Goal: Use online tool/utility: Use online tool/utility

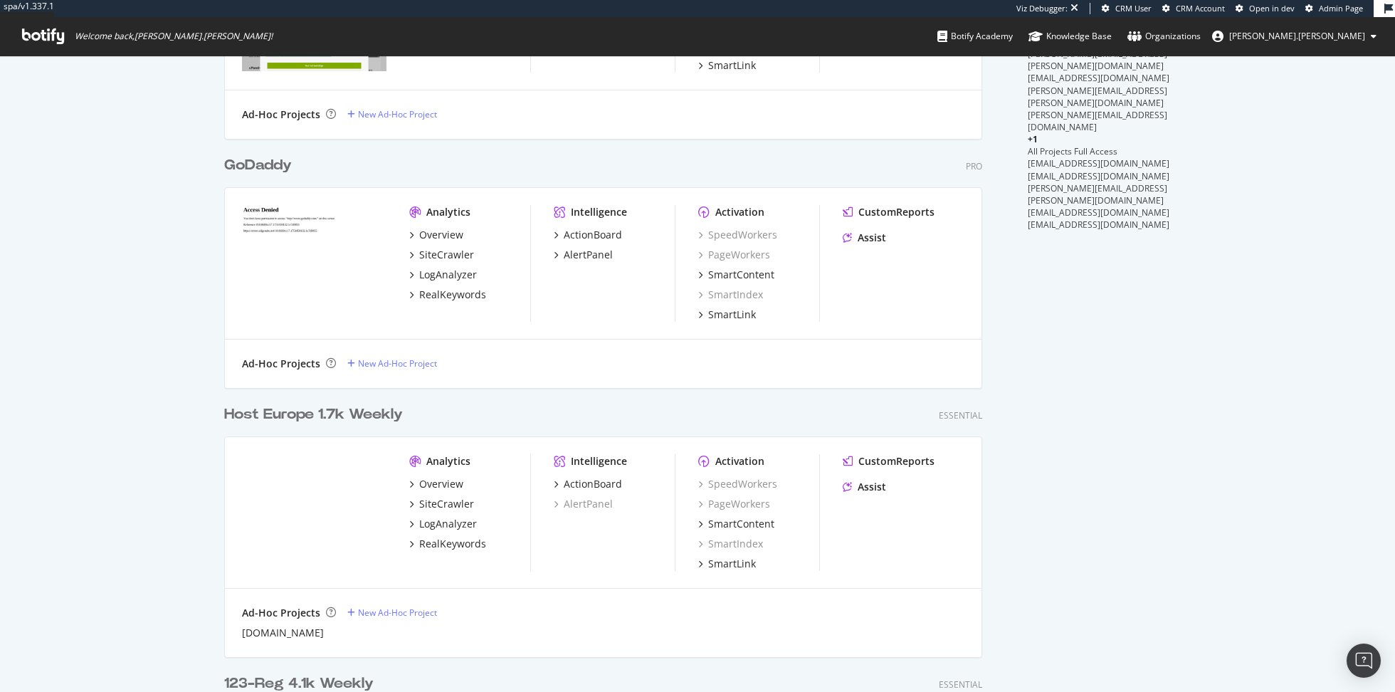
scroll to position [138, 0]
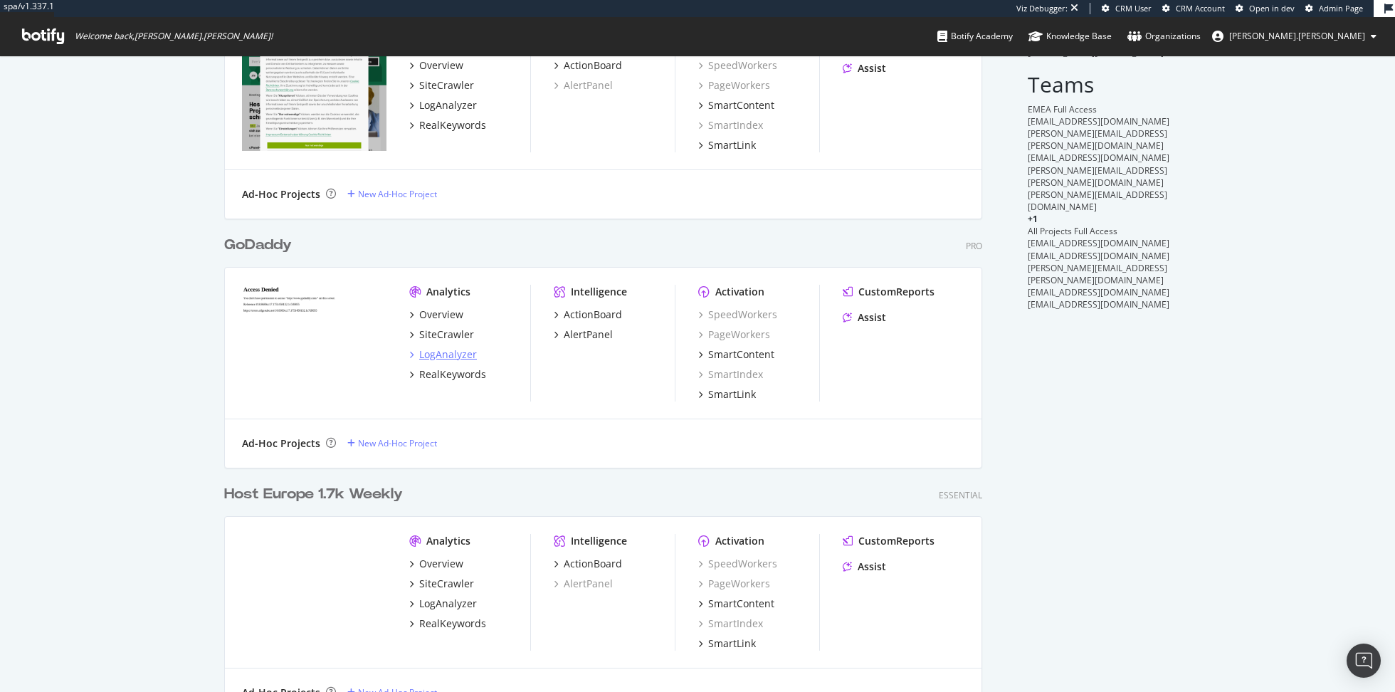
click at [447, 359] on div "LogAnalyzer" at bounding box center [448, 354] width 58 height 14
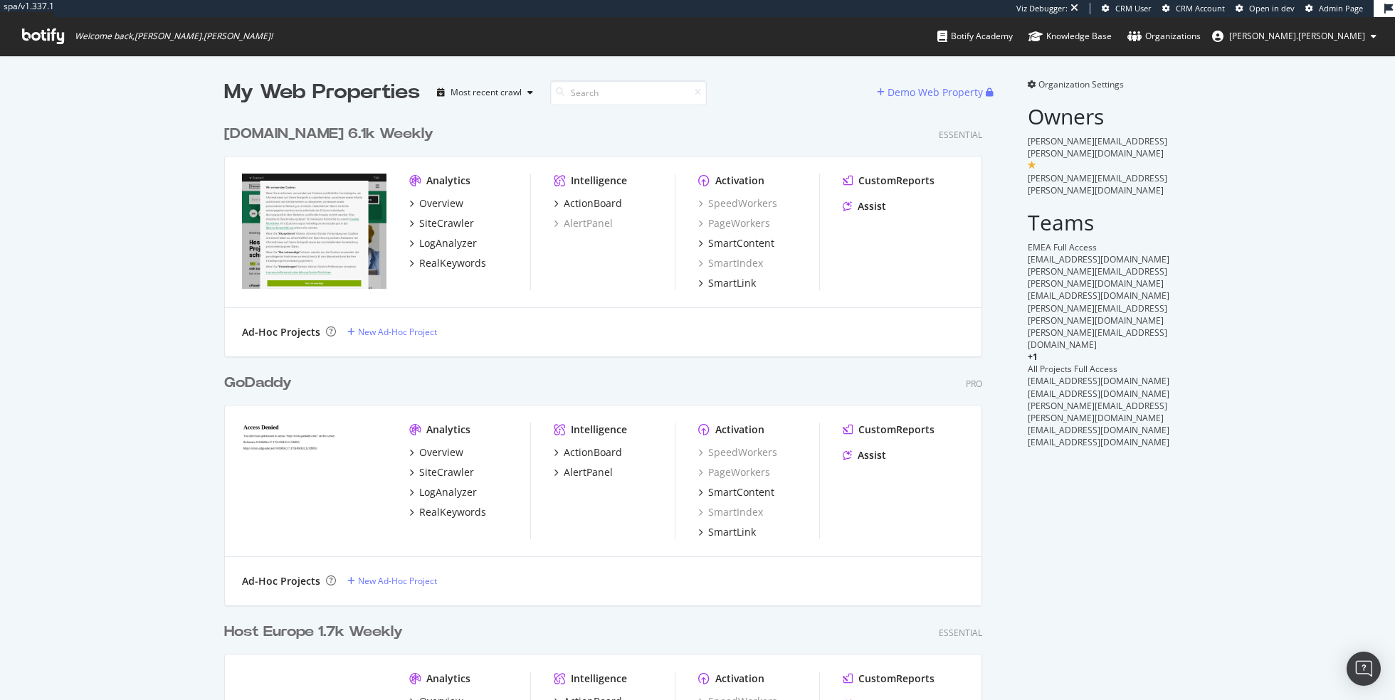
scroll to position [1016, 769]
click at [447, 485] on div "LogAnalyzer" at bounding box center [448, 492] width 58 height 14
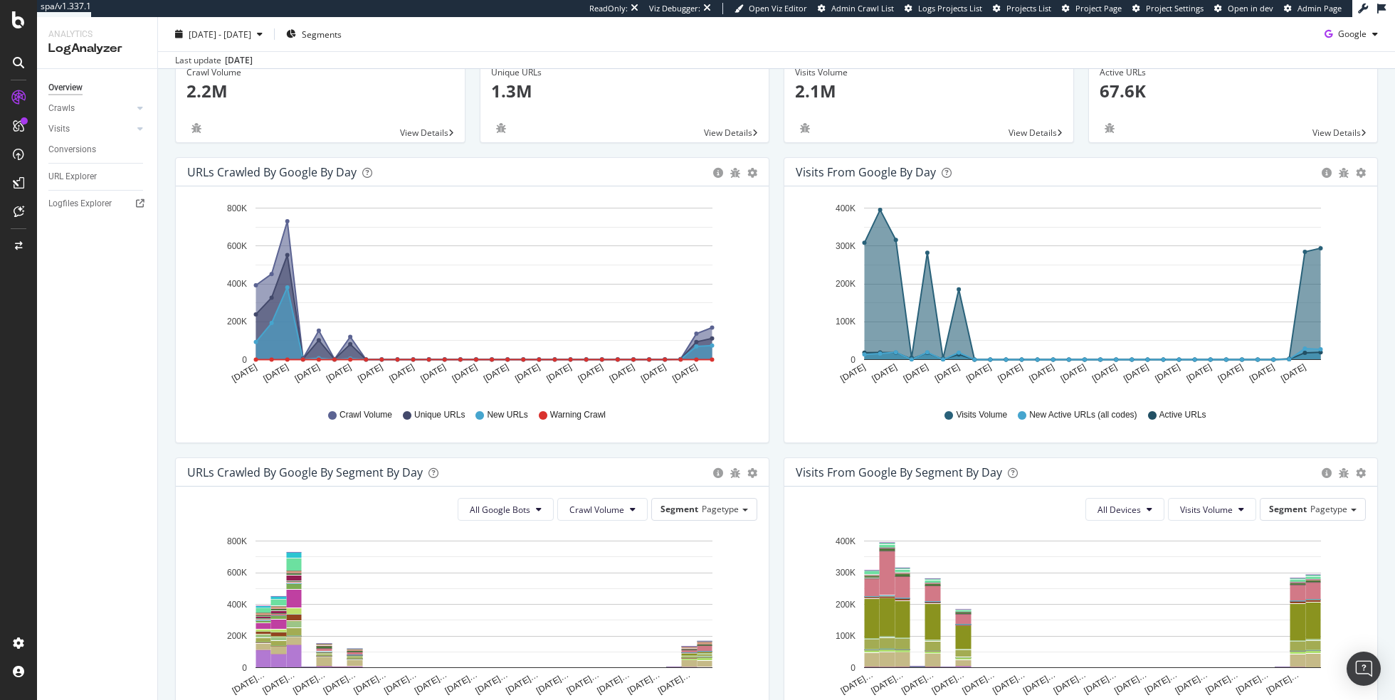
scroll to position [196, 0]
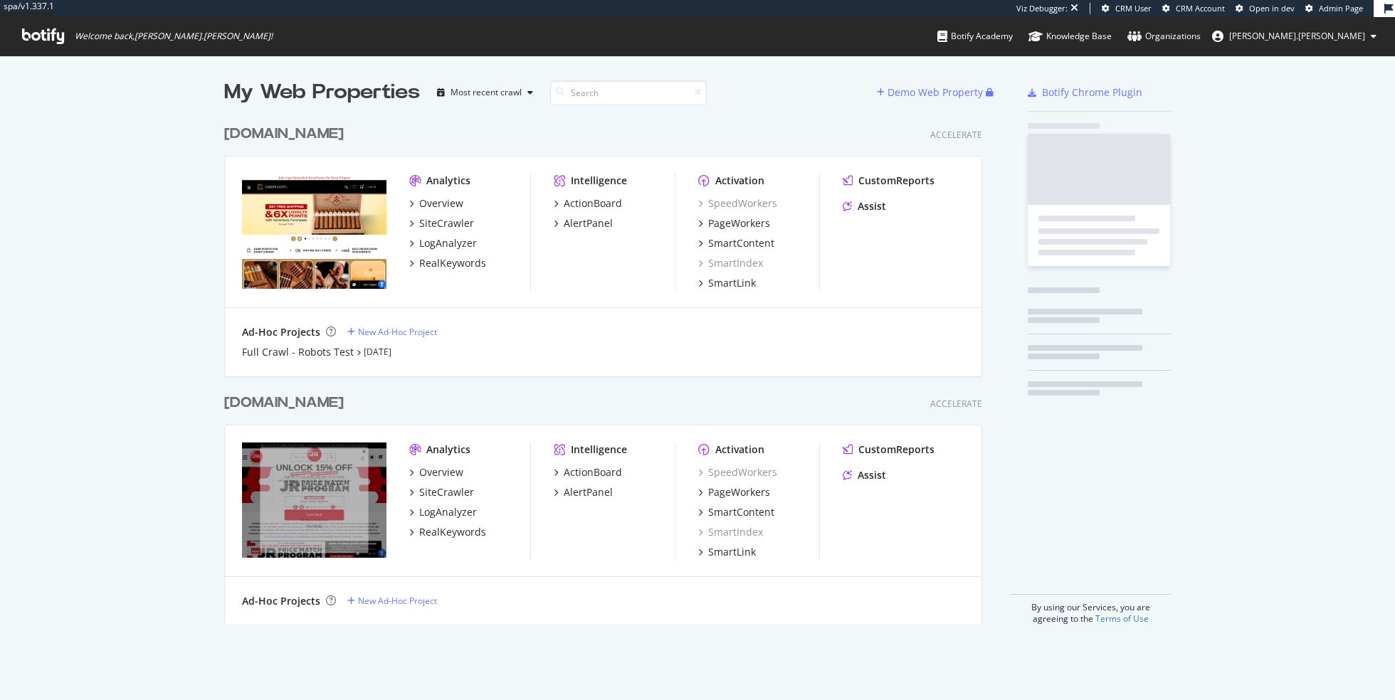
scroll to position [518, 769]
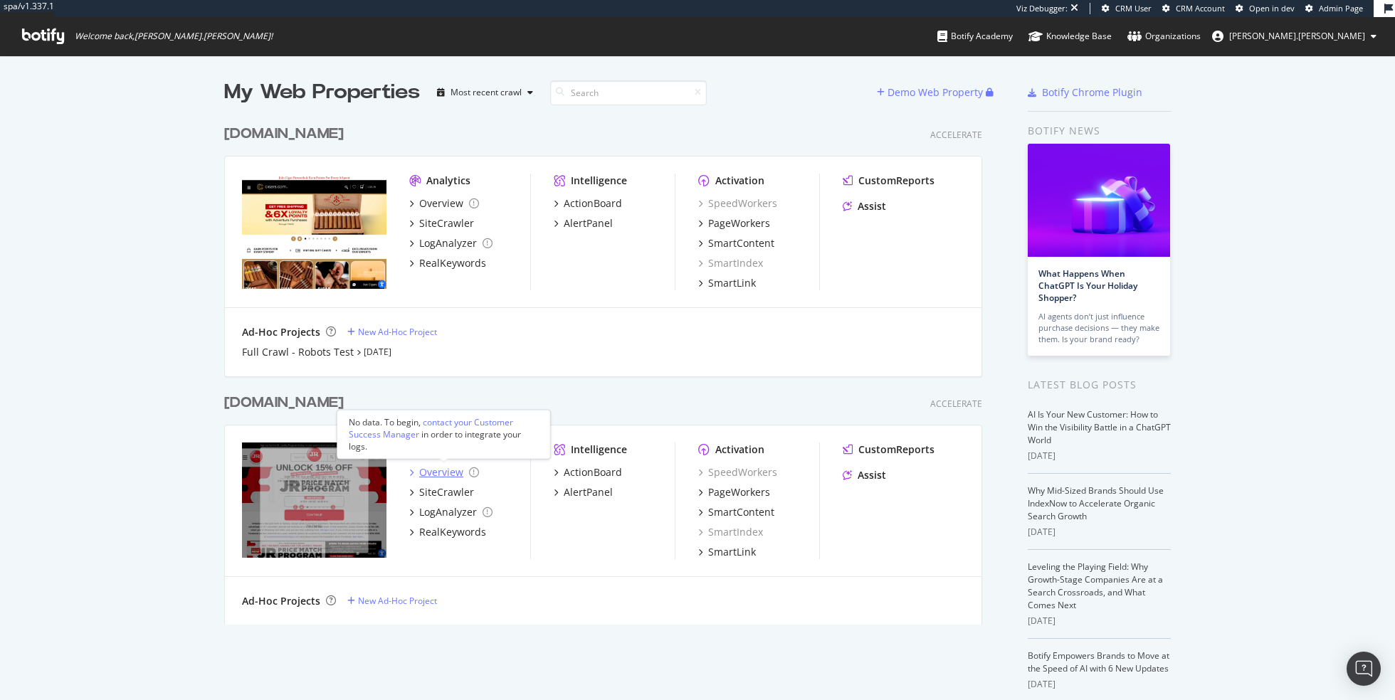
click at [441, 471] on div "Overview" at bounding box center [441, 472] width 44 height 14
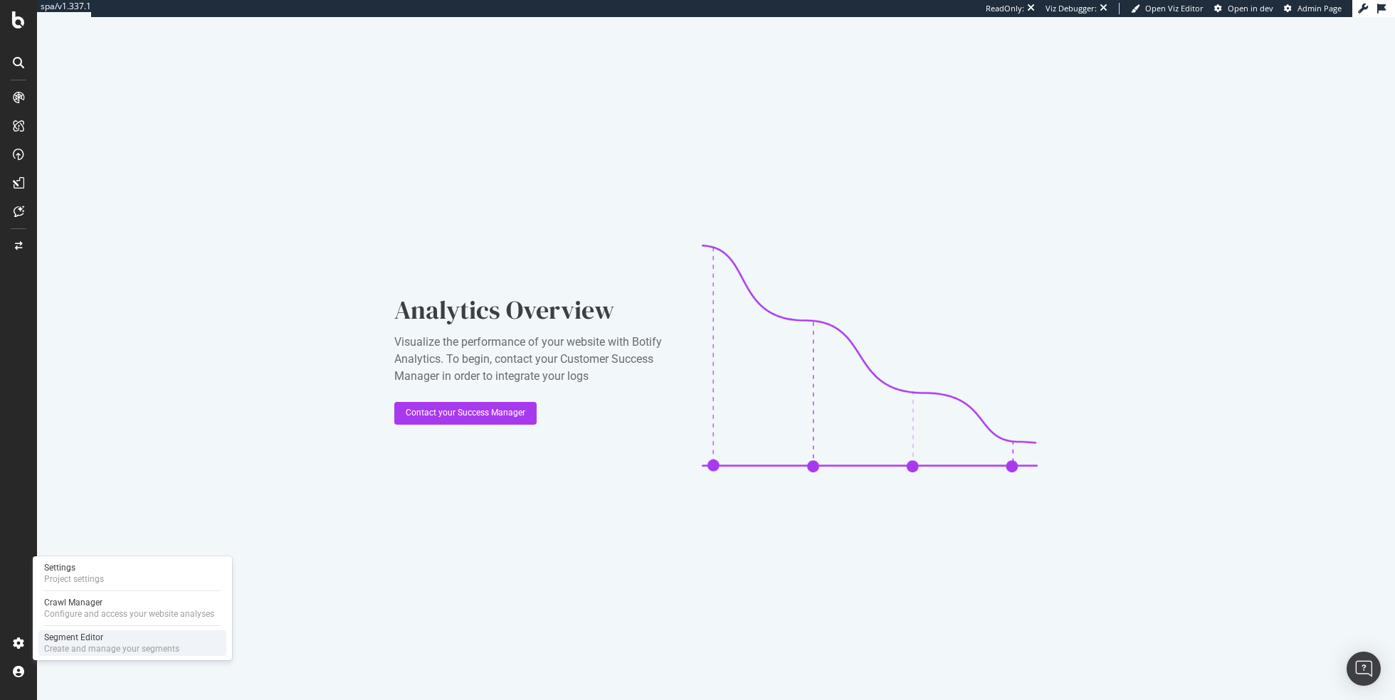
click at [71, 636] on div "Segment Editor" at bounding box center [111, 637] width 135 height 11
